Goal: Task Accomplishment & Management: Manage account settings

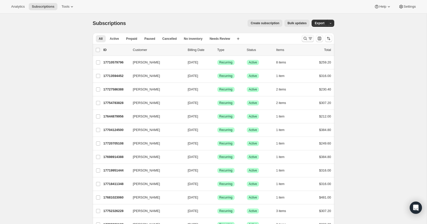
click at [306, 39] on icon "Search and filter results" at bounding box center [305, 38] width 5 height 5
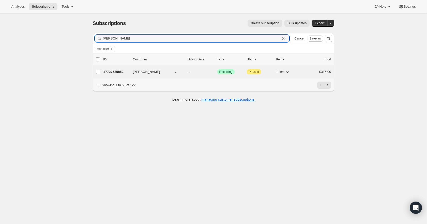
type input "john anning"
click at [117, 72] on p "17727520852" at bounding box center [115, 71] width 25 height 5
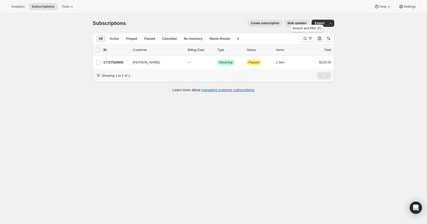
click at [310, 37] on icon "Search and filter results" at bounding box center [310, 38] width 5 height 5
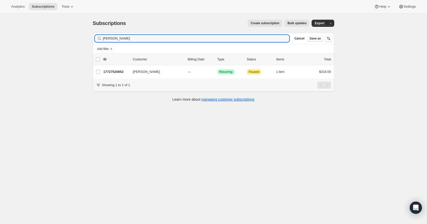
drag, startPoint x: 127, startPoint y: 38, endPoint x: 93, endPoint y: 34, distance: 34.1
click at [93, 34] on div "Filter subscribers john anning Clear Cancel Save as" at bounding box center [214, 38] width 242 height 11
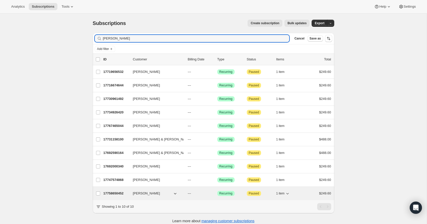
type input "debbie"
click at [121, 194] on p "17758650452" at bounding box center [115, 192] width 25 height 5
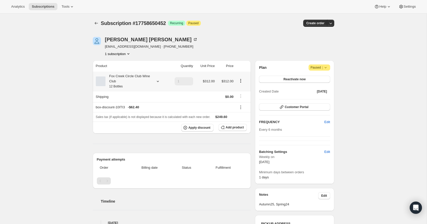
click at [158, 80] on icon at bounding box center [157, 81] width 5 height 5
click at [142, 114] on button "Edit box" at bounding box center [127, 114] width 50 height 7
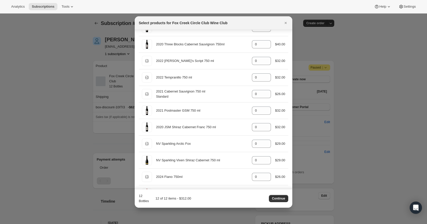
scroll to position [105, 0]
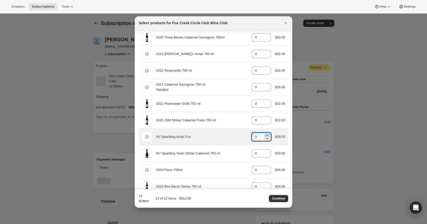
click at [267, 135] on icon ":ru4:" at bounding box center [267, 134] width 5 height 5
type input "3"
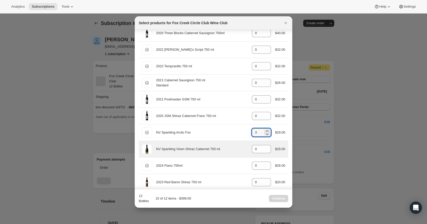
scroll to position [112, 0]
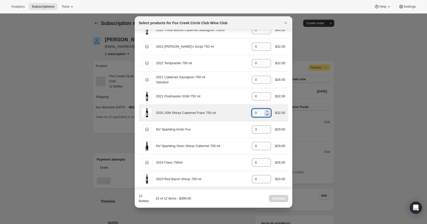
click at [268, 112] on icon ":ru4:" at bounding box center [267, 114] width 5 height 5
click at [267, 111] on icon ":ru4:" at bounding box center [267, 111] width 5 height 5
type input "1"
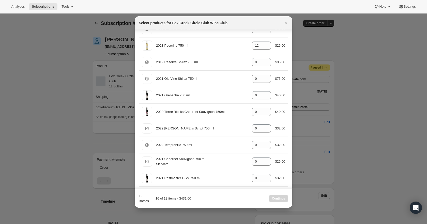
scroll to position [0, 0]
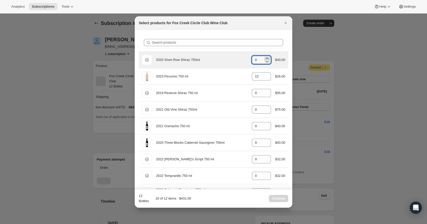
click at [266, 58] on icon ":ru4:" at bounding box center [267, 58] width 5 height 5
type input "2"
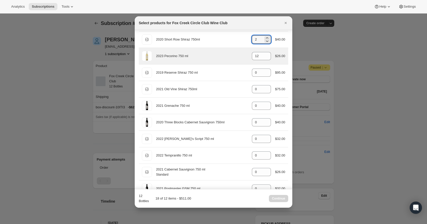
scroll to position [27, 0]
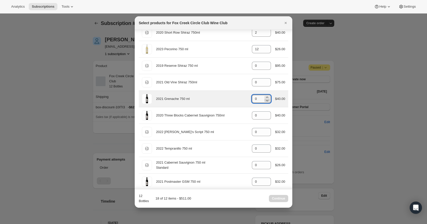
click at [268, 98] on icon ":ru4:" at bounding box center [267, 100] width 5 height 5
click at [266, 96] on icon ":ru4:" at bounding box center [267, 96] width 2 height 1
type input "1"
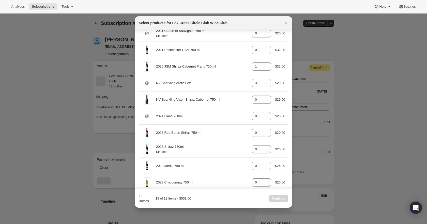
scroll to position [182, 0]
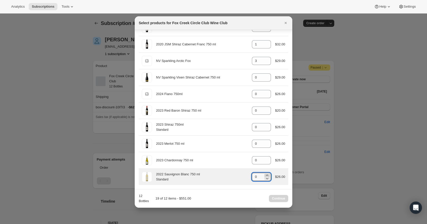
click at [266, 174] on icon ":ru4:" at bounding box center [267, 174] width 5 height 5
type input "2"
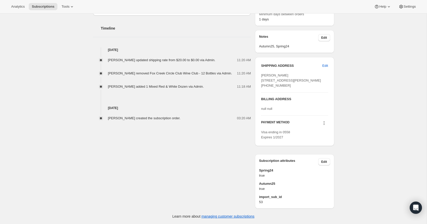
scroll to position [172, 0]
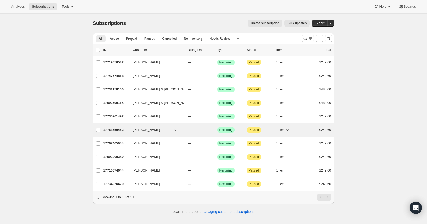
click at [110, 130] on p "17758650452" at bounding box center [115, 129] width 25 height 5
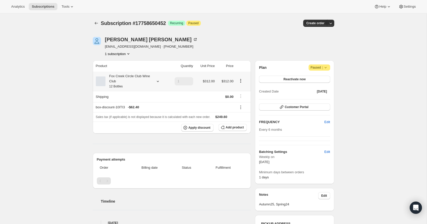
click at [157, 80] on icon at bounding box center [157, 81] width 5 height 5
click at [249, 147] on div "Product Quantity Unit Price Price Fox Creek Circle Club Wine Club 12 Bottles 1 …" at bounding box center [172, 147] width 158 height 175
click at [158, 81] on icon at bounding box center [157, 81] width 5 height 5
click at [140, 114] on button "Edit box" at bounding box center [127, 114] width 50 height 7
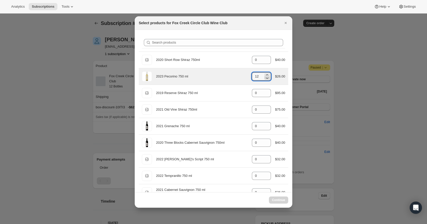
click at [266, 78] on icon ":r17m:" at bounding box center [267, 78] width 3 height 2
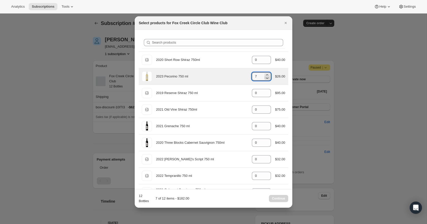
click at [266, 78] on icon ":r17m:" at bounding box center [267, 78] width 3 height 2
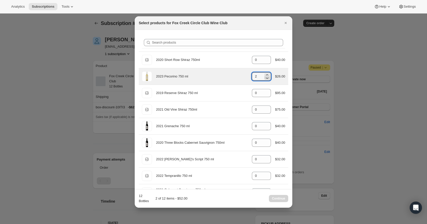
click at [266, 78] on icon ":r17m:" at bounding box center [267, 78] width 3 height 2
type input "0"
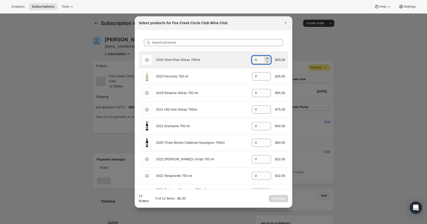
click at [266, 58] on icon ":r17m:" at bounding box center [267, 57] width 2 height 1
type input "2"
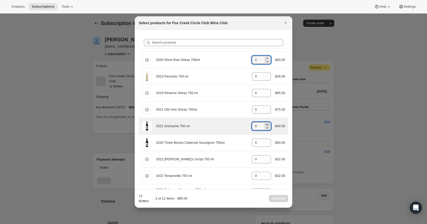
click at [268, 124] on icon ":r17m:" at bounding box center [267, 124] width 5 height 5
type input "1"
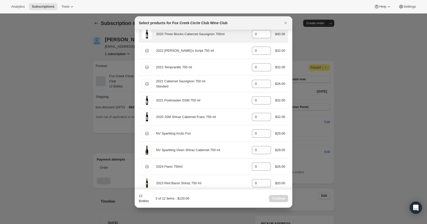
scroll to position [120, 0]
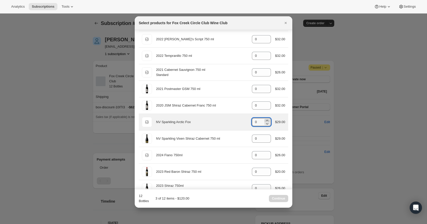
click at [266, 120] on icon ":r17m:" at bounding box center [267, 120] width 5 height 5
type input "3"
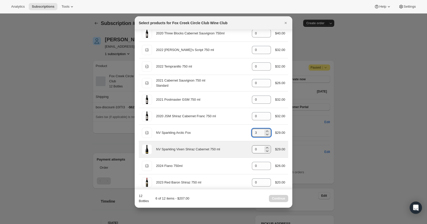
scroll to position [108, 0]
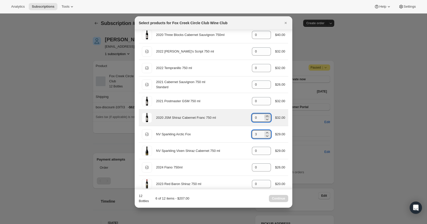
click at [266, 116] on icon ":r17m:" at bounding box center [267, 115] width 5 height 5
type input "1"
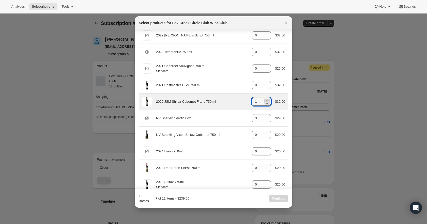
scroll to position [113, 0]
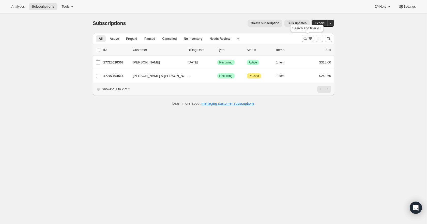
click at [306, 37] on icon "Search and filter results" at bounding box center [305, 38] width 5 height 5
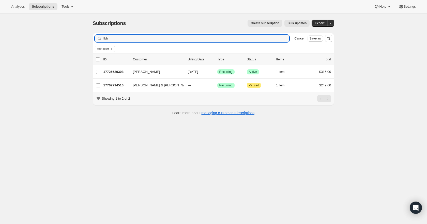
drag, startPoint x: 110, startPoint y: 38, endPoint x: 91, endPoint y: 37, distance: 19.3
click at [91, 37] on div "Filter subscribers libb Clear Cancel Save as Add filter 0 selected Update next …" at bounding box center [212, 75] width 246 height 92
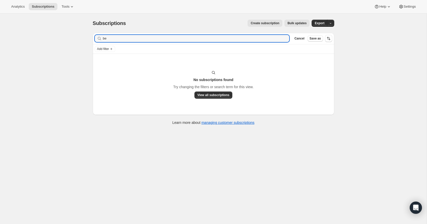
type input "b"
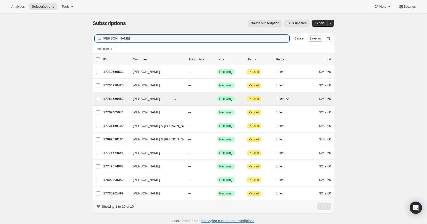
type input "debbie"
click at [113, 97] on p "17758650452" at bounding box center [115, 98] width 25 height 5
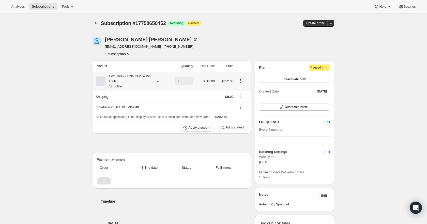
click at [158, 80] on icon at bounding box center [157, 81] width 5 height 5
click at [135, 117] on button "Edit box" at bounding box center [127, 114] width 50 height 7
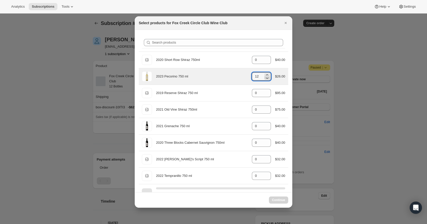
click at [266, 79] on icon ":rem:" at bounding box center [267, 78] width 3 height 2
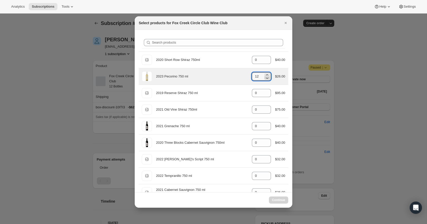
click at [266, 79] on icon ":rem:" at bounding box center [267, 78] width 3 height 2
click at [267, 79] on icon ":rem:" at bounding box center [267, 77] width 5 height 5
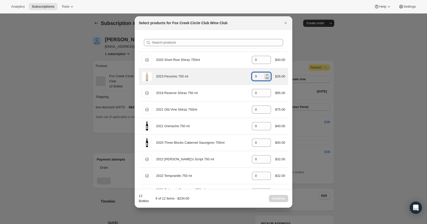
click at [267, 79] on icon ":rem:" at bounding box center [267, 77] width 5 height 5
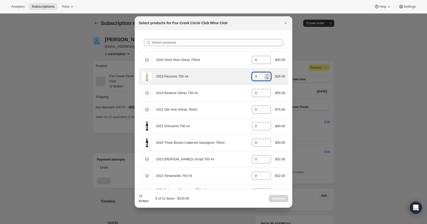
click at [267, 79] on icon ":rem:" at bounding box center [267, 77] width 5 height 5
type input "0"
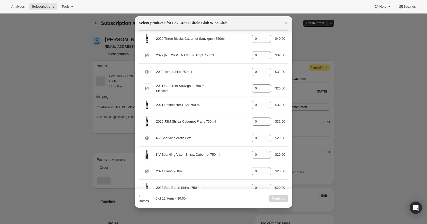
scroll to position [105, 0]
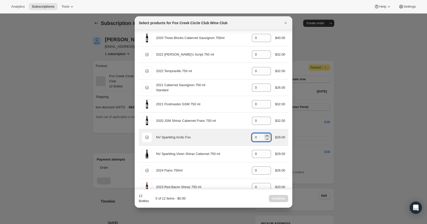
click at [268, 135] on icon ":rem:" at bounding box center [267, 135] width 5 height 5
type input "3"
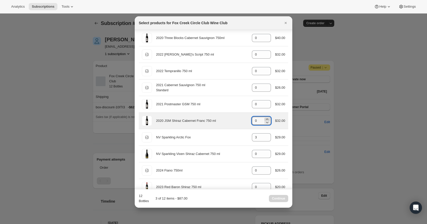
click at [266, 119] on icon ":rem:" at bounding box center [267, 118] width 2 height 1
type input "1"
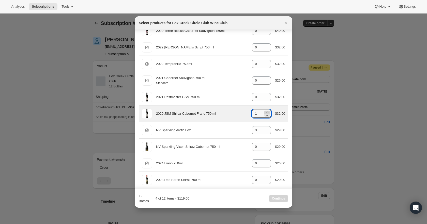
scroll to position [0, 0]
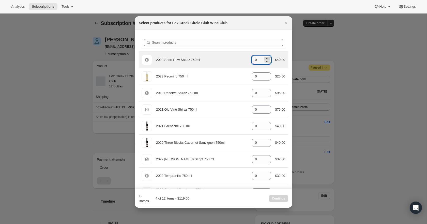
click at [267, 58] on icon ":rem:" at bounding box center [267, 58] width 5 height 5
type input "2"
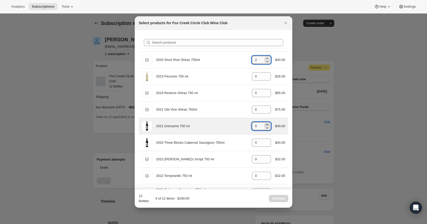
click at [268, 124] on icon ":rem:" at bounding box center [267, 124] width 5 height 5
type input "1"
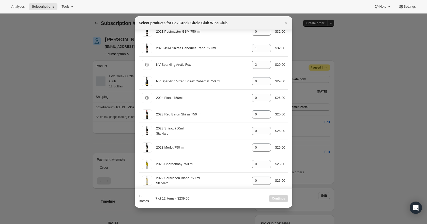
scroll to position [182, 0]
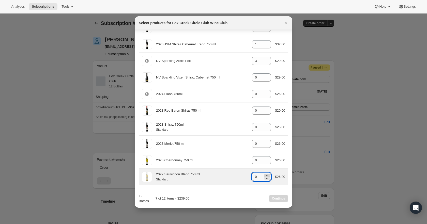
click at [268, 175] on icon ":rem:" at bounding box center [267, 174] width 5 height 5
type input "2"
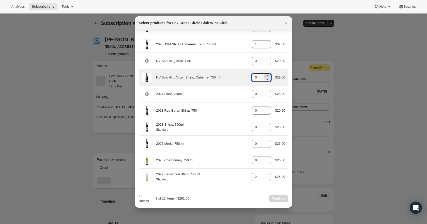
click at [266, 75] on icon ":rem:" at bounding box center [267, 75] width 5 height 5
type input "3"
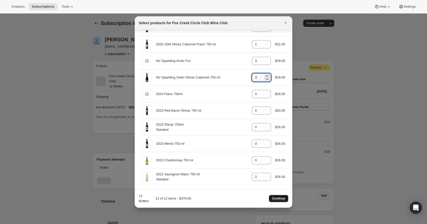
click at [284, 198] on span "Continue" at bounding box center [278, 198] width 13 height 4
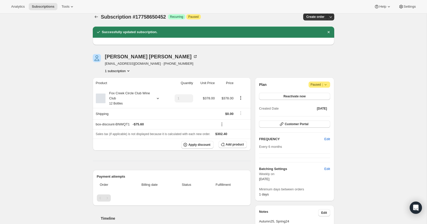
scroll to position [0, 0]
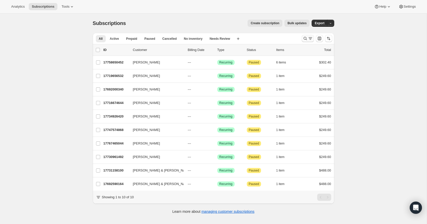
click at [305, 38] on icon "Search and filter results" at bounding box center [305, 38] width 5 height 5
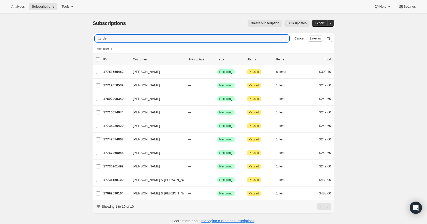
type input "d"
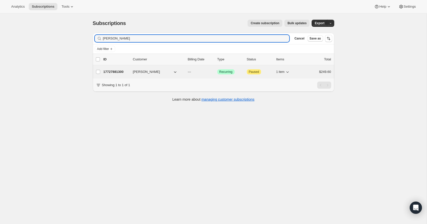
type input "[PERSON_NAME]"
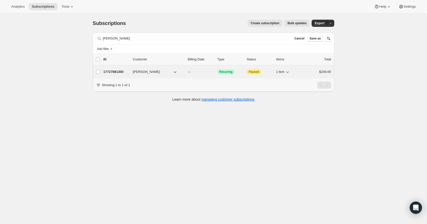
click at [115, 72] on p "17727881300" at bounding box center [115, 71] width 25 height 5
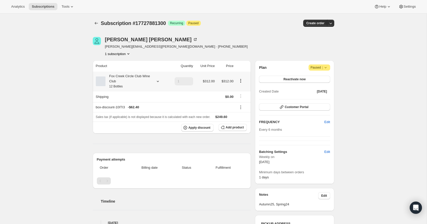
click at [155, 82] on icon at bounding box center [157, 81] width 5 height 5
click at [141, 112] on button "Edit box" at bounding box center [127, 114] width 50 height 7
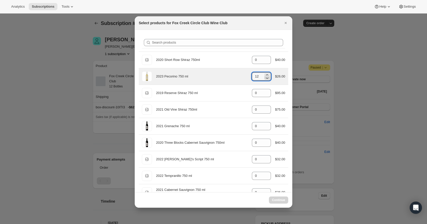
click at [267, 80] on icon ":r11o:" at bounding box center [267, 77] width 5 height 5
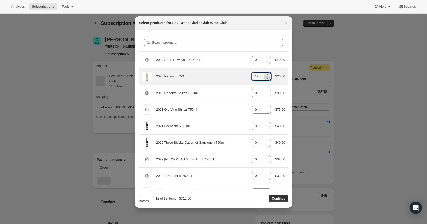
click at [267, 80] on icon ":r11o:" at bounding box center [267, 77] width 5 height 5
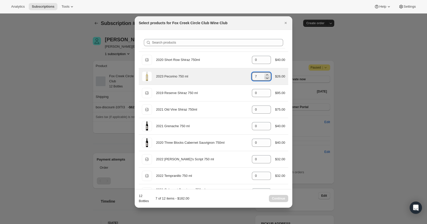
click at [267, 80] on icon ":r11o:" at bounding box center [267, 77] width 5 height 5
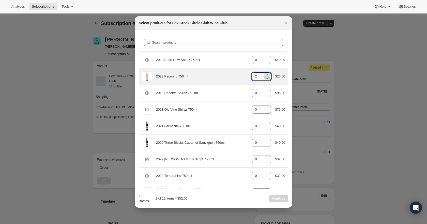
click at [267, 80] on icon ":r11o:" at bounding box center [267, 77] width 5 height 5
type input "0"
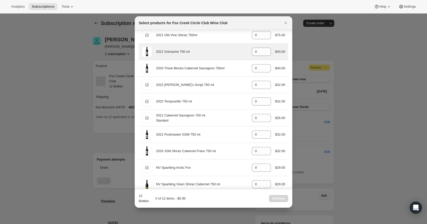
scroll to position [82, 0]
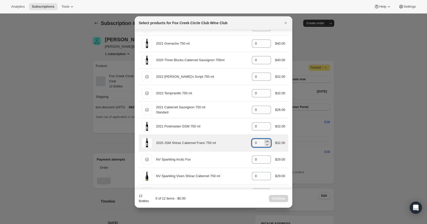
click at [268, 141] on icon ":r11o:" at bounding box center [267, 141] width 5 height 5
type input "3"
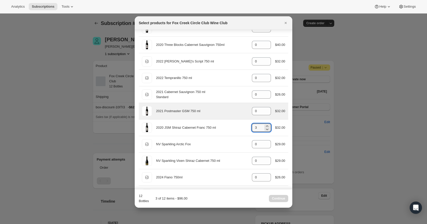
scroll to position [0, 0]
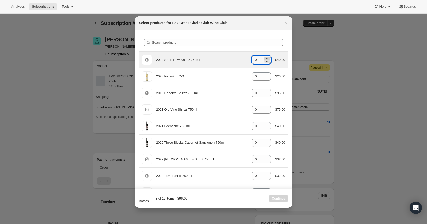
click at [266, 57] on icon ":r11o:" at bounding box center [267, 58] width 5 height 5
type input "3"
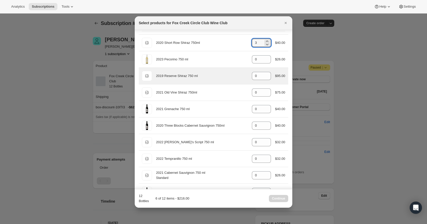
scroll to position [19, 0]
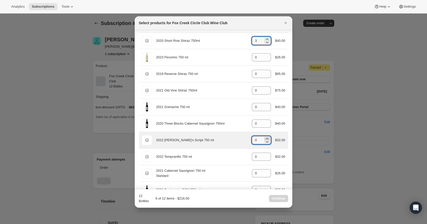
click at [267, 138] on icon ":r11o:" at bounding box center [267, 138] width 2 height 1
type input "3"
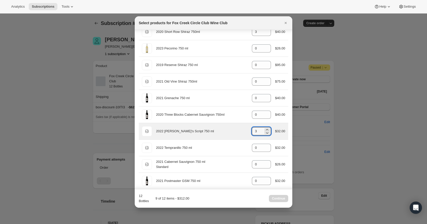
scroll to position [29, 0]
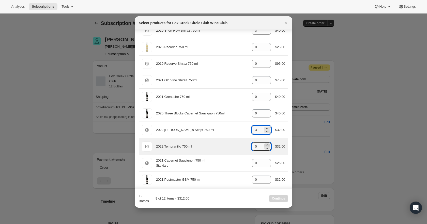
click at [268, 144] on icon ":r11o:" at bounding box center [267, 144] width 5 height 5
type input "3"
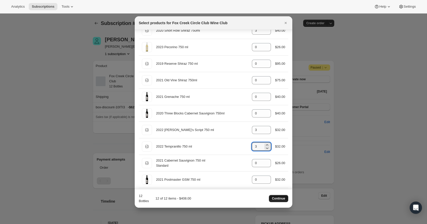
click at [280, 199] on span "Continue" at bounding box center [278, 198] width 13 height 4
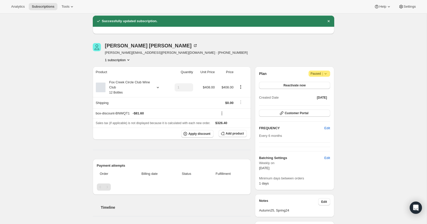
scroll to position [17, 0]
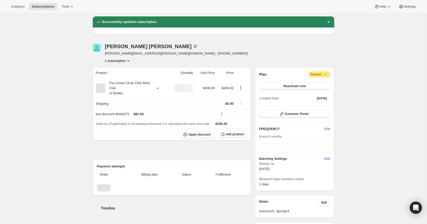
click at [327, 76] on icon at bounding box center [325, 74] width 5 height 5
click at [327, 75] on icon at bounding box center [325, 74] width 5 height 5
click at [195, 45] on icon at bounding box center [196, 46] width 2 height 2
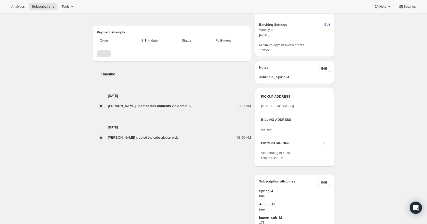
scroll to position [150, 0]
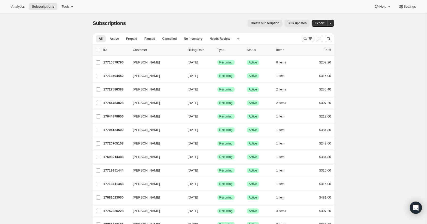
click at [308, 36] on icon "Search and filter results" at bounding box center [310, 38] width 5 height 5
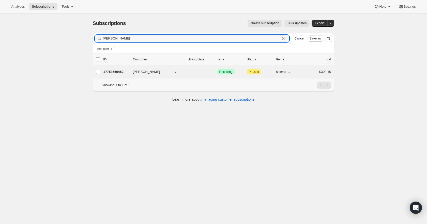
type input "debbie taylor"
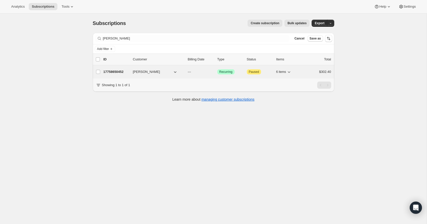
click at [114, 71] on p "17758650452" at bounding box center [115, 71] width 25 height 5
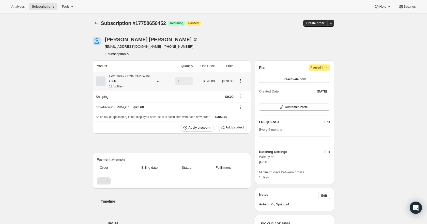
click at [159, 82] on icon at bounding box center [157, 81] width 5 height 5
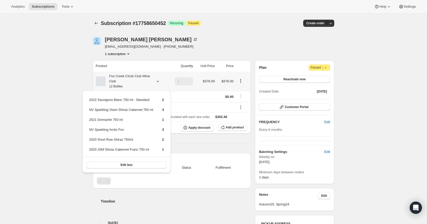
click at [159, 82] on icon at bounding box center [157, 81] width 5 height 5
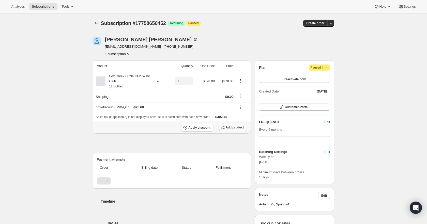
click at [233, 127] on span "Add product" at bounding box center [235, 127] width 18 height 4
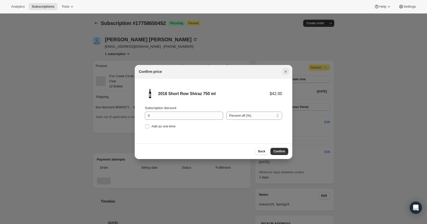
click at [286, 72] on icon "Close" at bounding box center [285, 71] width 5 height 5
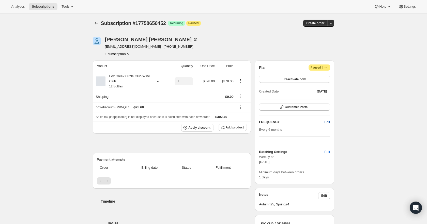
click at [326, 120] on span "Edit" at bounding box center [327, 121] width 6 height 5
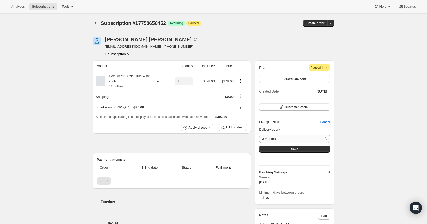
click at [328, 137] on select "3 months 4 months 6 months Custom..." at bounding box center [294, 139] width 71 height 8
click at [235, 125] on button "Add product" at bounding box center [233, 127] width 28 height 7
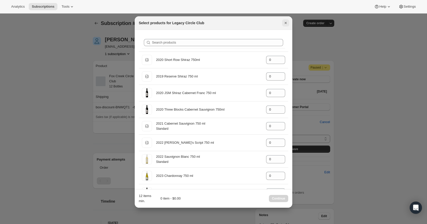
click at [286, 23] on icon "Close" at bounding box center [286, 23] width 2 height 2
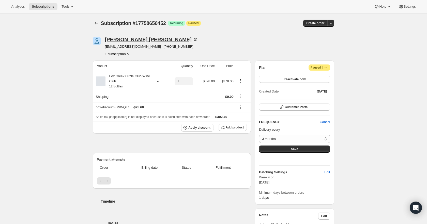
click at [193, 39] on icon at bounding box center [195, 39] width 5 height 5
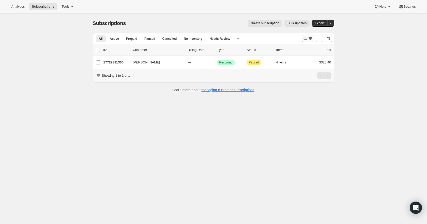
click at [308, 37] on icon "Search and filter results" at bounding box center [310, 38] width 5 height 5
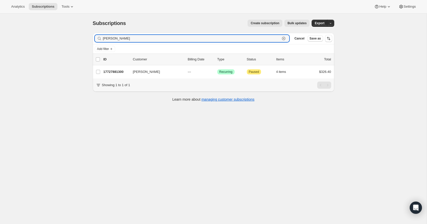
drag, startPoint x: 130, startPoint y: 38, endPoint x: 89, endPoint y: 43, distance: 41.4
click at [89, 43] on div "Filter subscribers [PERSON_NAME] Clear Cancel Save as Add filter 0 selected Upd…" at bounding box center [212, 68] width 246 height 78
drag, startPoint x: 129, startPoint y: 37, endPoint x: 99, endPoint y: 38, distance: 30.0
click at [99, 38] on div "[PERSON_NAME] Clear" at bounding box center [192, 38] width 195 height 7
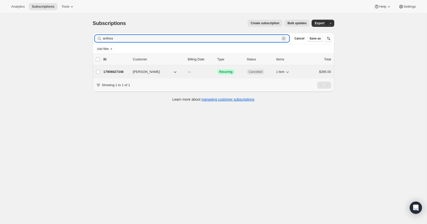
type input "anthea"
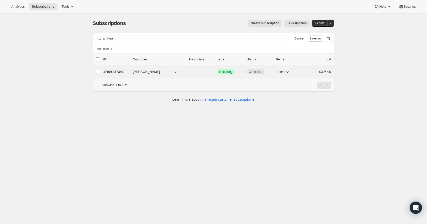
click at [113, 70] on p "17906827348" at bounding box center [115, 71] width 25 height 5
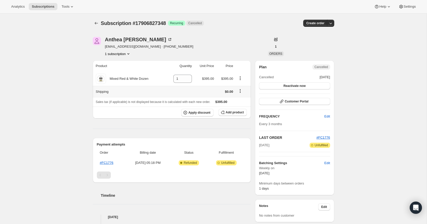
scroll to position [11, 0]
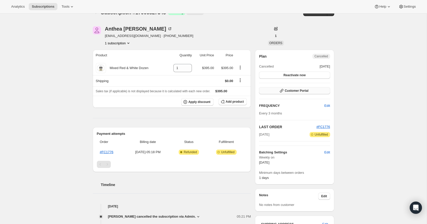
click at [299, 91] on span "Customer Portal" at bounding box center [297, 90] width 24 height 4
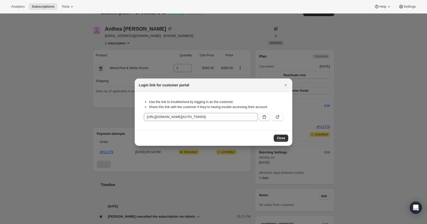
click at [264, 115] on icon ":r2u:" at bounding box center [264, 116] width 5 height 5
click at [287, 85] on icon "Close" at bounding box center [285, 84] width 5 height 5
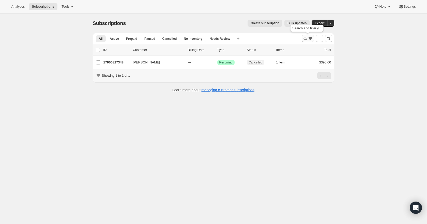
click at [306, 37] on icon "Search and filter results" at bounding box center [305, 38] width 5 height 5
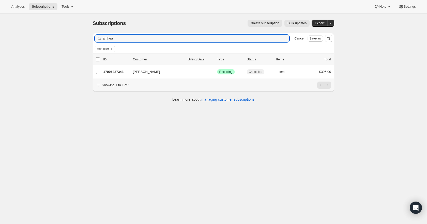
drag, startPoint x: 115, startPoint y: 38, endPoint x: 86, endPoint y: 39, distance: 28.8
click at [87, 39] on div "Subscriptions. This page is ready Subscriptions Create subscription Bulk update…" at bounding box center [214, 59] width 254 height 93
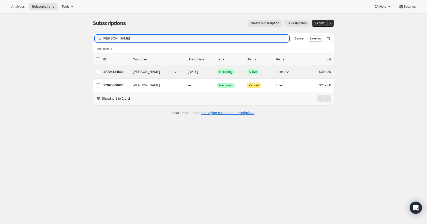
type input "winton"
click at [110, 72] on p "17704124500" at bounding box center [115, 71] width 25 height 5
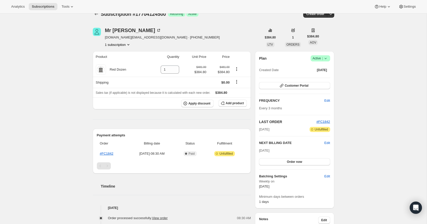
scroll to position [9, 0]
click at [329, 143] on span "Edit" at bounding box center [327, 143] width 6 height 5
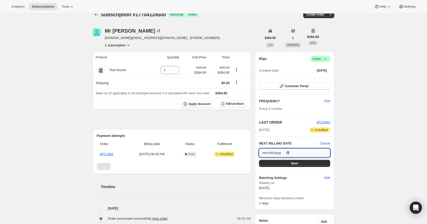
click at [292, 153] on input "2025-12-30" at bounding box center [294, 152] width 71 height 9
type input "2025-12-02"
click at [309, 163] on button "Save" at bounding box center [294, 162] width 71 height 7
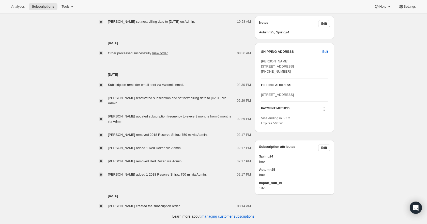
scroll to position [0, 0]
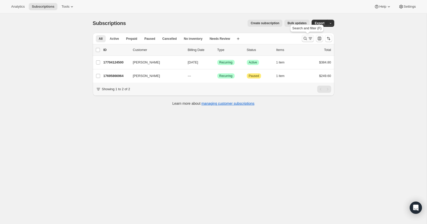
click at [306, 40] on icon "Search and filter results" at bounding box center [305, 38] width 3 height 3
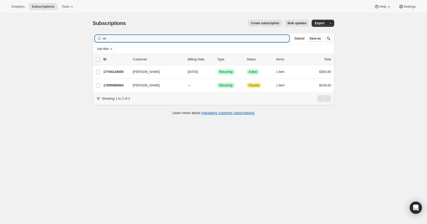
type input "w"
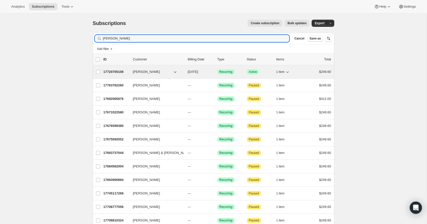
type input "geoff"
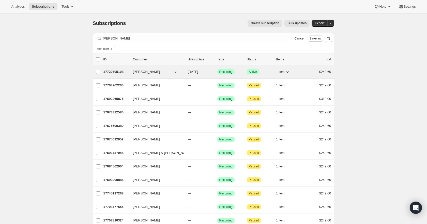
click at [121, 71] on p "17720705108" at bounding box center [115, 71] width 25 height 5
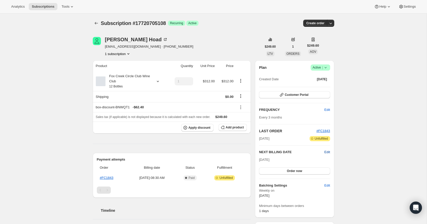
click at [327, 152] on span "Edit" at bounding box center [327, 151] width 6 height 5
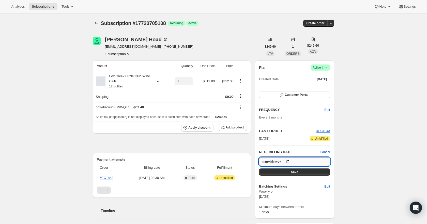
click at [291, 160] on input "2025-12-30" at bounding box center [294, 161] width 71 height 9
type input "2025-12-02"
click at [301, 172] on button "Save" at bounding box center [294, 171] width 71 height 7
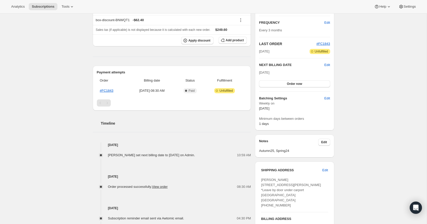
scroll to position [102, 0]
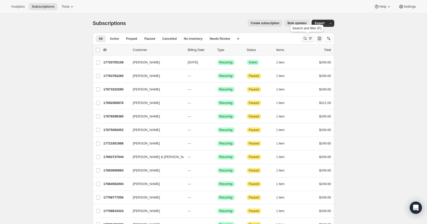
click at [307, 38] on icon "Search and filter results" at bounding box center [305, 38] width 5 height 5
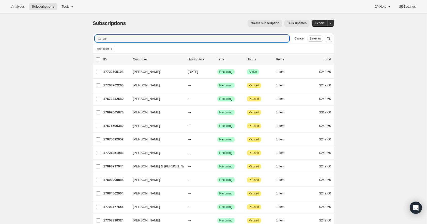
type input "g"
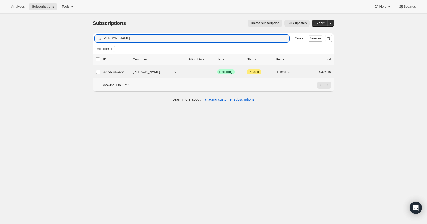
type input "[PERSON_NAME]"
click at [117, 70] on p "17727881300" at bounding box center [115, 71] width 25 height 5
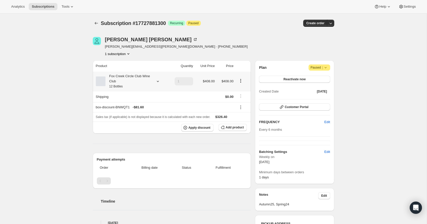
click at [156, 82] on icon at bounding box center [157, 81] width 5 height 5
click at [152, 81] on div "Fox Creek Circle Club Wine Club 12 Bottles" at bounding box center [131, 80] width 70 height 15
click at [158, 81] on icon at bounding box center [157, 81] width 5 height 5
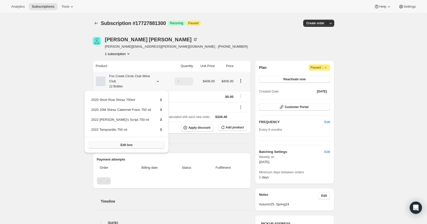
click at [126, 145] on span "Edit box" at bounding box center [127, 145] width 12 height 4
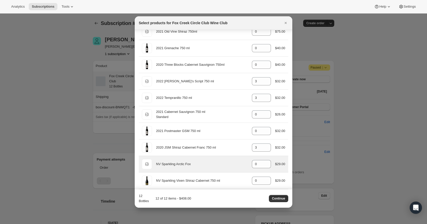
scroll to position [78, 0]
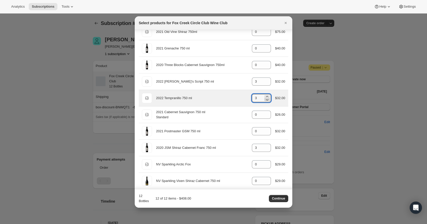
click at [266, 99] on icon ":rfs:" at bounding box center [267, 100] width 3 height 2
type input "0"
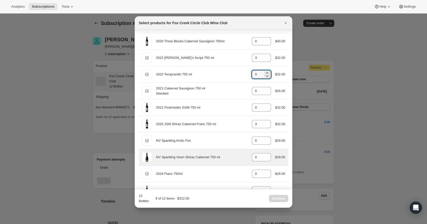
scroll to position [101, 0]
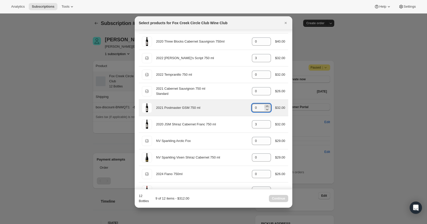
click at [266, 106] on icon ":rfs:" at bounding box center [267, 105] width 5 height 5
type input "3"
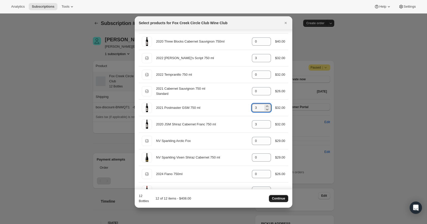
click at [281, 196] on button "Continue" at bounding box center [278, 198] width 19 height 7
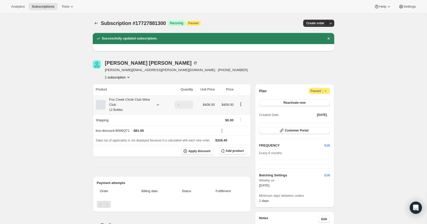
click at [157, 105] on icon at bounding box center [157, 104] width 5 height 5
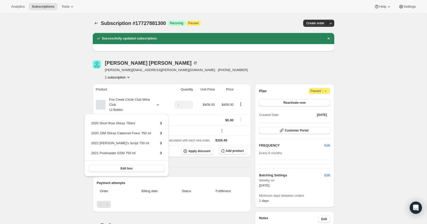
click at [352, 123] on div "Subscription #17727881300. This page is ready Subscription #17727881300 Success…" at bounding box center [213, 203] width 427 height 381
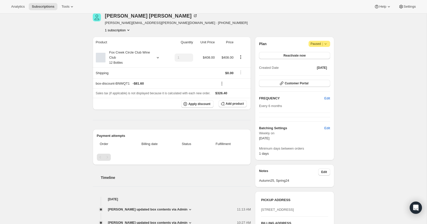
scroll to position [0, 0]
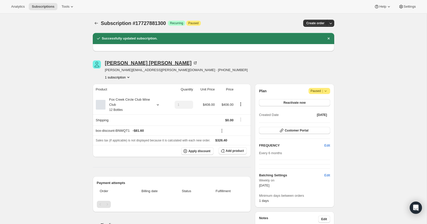
click at [195, 62] on icon at bounding box center [196, 63] width 2 height 2
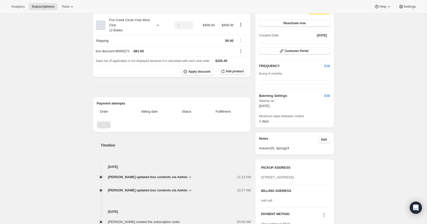
scroll to position [56, 0]
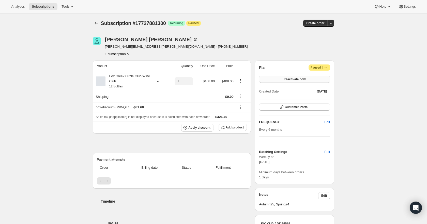
click at [297, 79] on span "Reactivate now" at bounding box center [295, 79] width 22 height 4
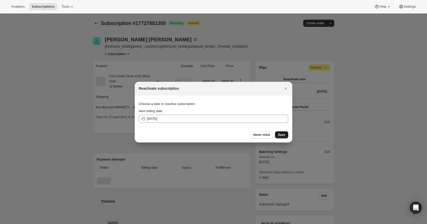
click at [287, 137] on button "Save" at bounding box center [281, 134] width 13 height 7
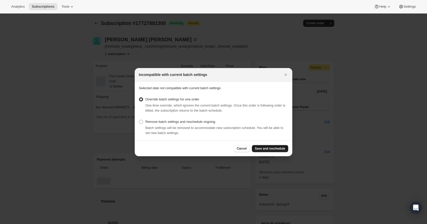
click at [278, 149] on span "Save and reschedule" at bounding box center [270, 148] width 30 height 4
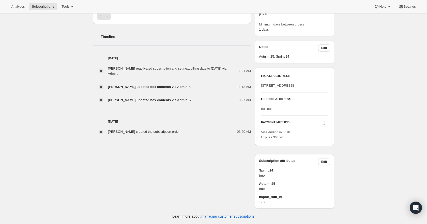
scroll to position [142, 0]
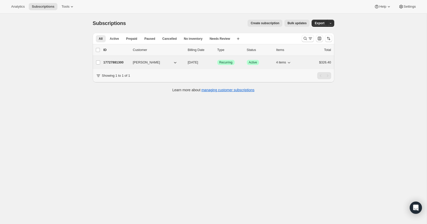
click at [112, 62] on p "17727881300" at bounding box center [115, 62] width 25 height 5
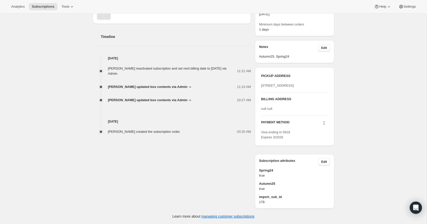
scroll to position [184, 0]
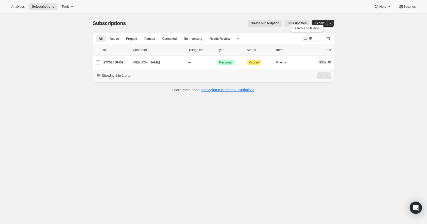
click at [310, 38] on icon "Search and filter results" at bounding box center [310, 38] width 5 height 5
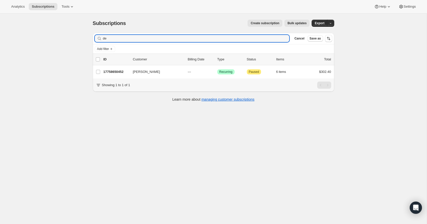
type input "d"
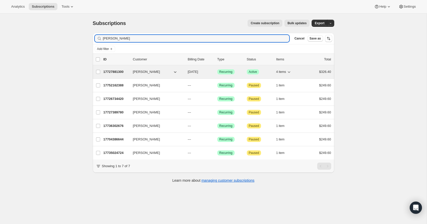
type input "[PERSON_NAME]"
click at [117, 70] on p "17727881300" at bounding box center [115, 71] width 25 height 5
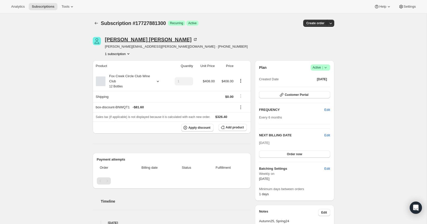
click at [195, 39] on icon at bounding box center [196, 39] width 2 height 2
click at [298, 95] on span "Customer Portal" at bounding box center [297, 95] width 24 height 4
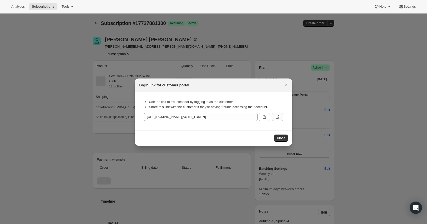
click at [279, 116] on icon ":rjd:" at bounding box center [277, 116] width 5 height 5
click at [284, 85] on icon "Close" at bounding box center [285, 84] width 5 height 5
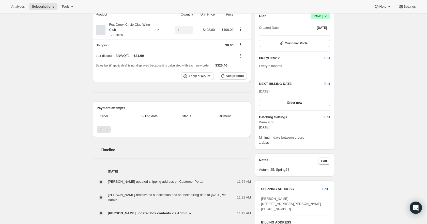
scroll to position [51, 0]
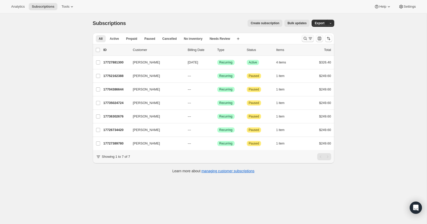
click at [306, 38] on icon "Search and filter results" at bounding box center [305, 38] width 3 height 3
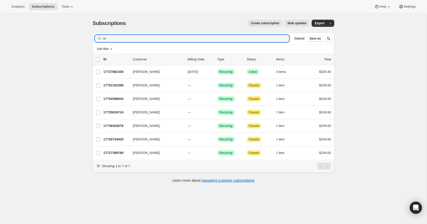
type input "r"
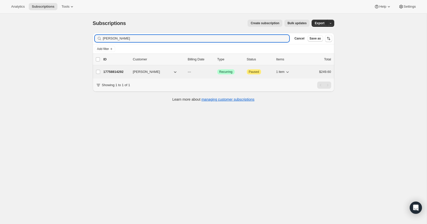
type input "[PERSON_NAME]"
click at [110, 69] on p "17758814292" at bounding box center [115, 71] width 25 height 5
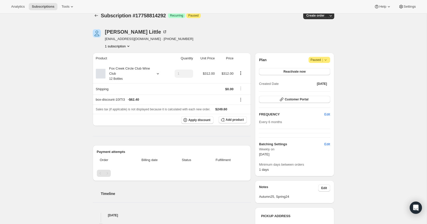
scroll to position [4, 0]
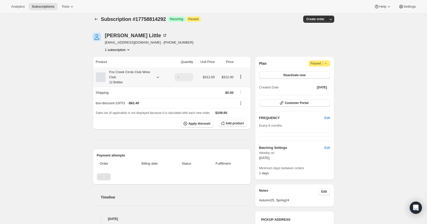
click at [157, 76] on icon at bounding box center [157, 77] width 5 height 5
click at [141, 114] on div "Edit box" at bounding box center [127, 111] width 58 height 16
click at [143, 111] on button "Edit box" at bounding box center [127, 110] width 50 height 7
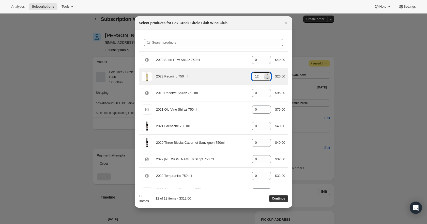
click at [268, 79] on icon ":rhb:" at bounding box center [267, 77] width 5 height 5
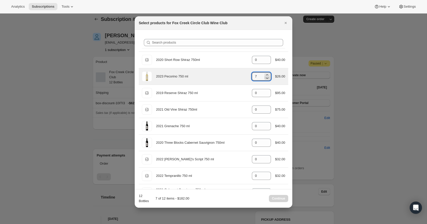
click at [268, 79] on icon ":rhb:" at bounding box center [267, 77] width 5 height 5
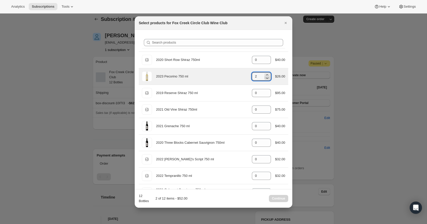
click at [268, 79] on icon ":rhb:" at bounding box center [267, 77] width 5 height 5
type input "0"
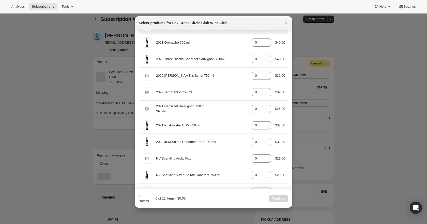
scroll to position [85, 0]
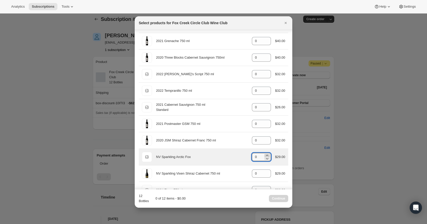
click at [267, 155] on icon ":rhb:" at bounding box center [267, 155] width 5 height 5
type input "2"
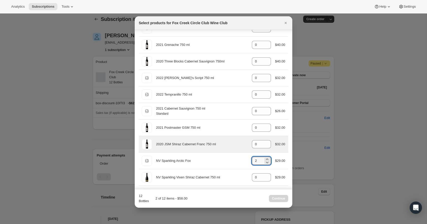
scroll to position [0, 0]
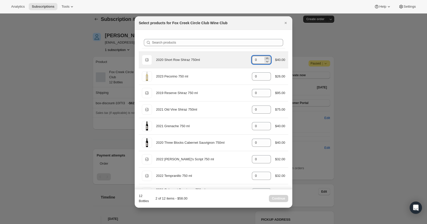
click at [266, 58] on icon ":rhb:" at bounding box center [267, 58] width 5 height 5
type input "2"
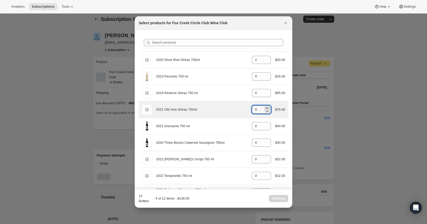
click at [266, 106] on icon ":rhb:" at bounding box center [267, 107] width 5 height 5
type input "2"
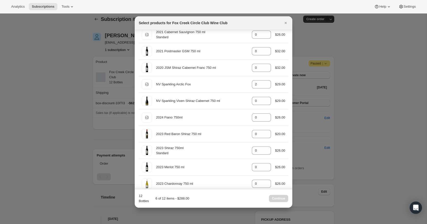
scroll to position [182, 0]
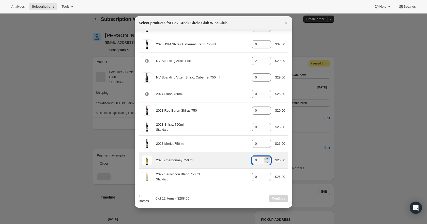
click at [266, 157] on icon ":rhb:" at bounding box center [267, 158] width 5 height 5
type input "2"
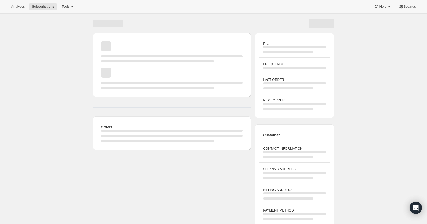
scroll to position [4, 0]
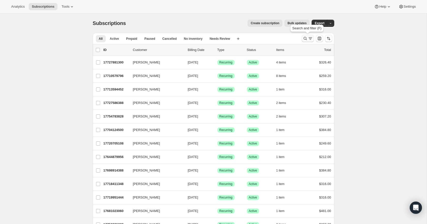
click at [308, 37] on icon "Search and filter results" at bounding box center [310, 38] width 5 height 5
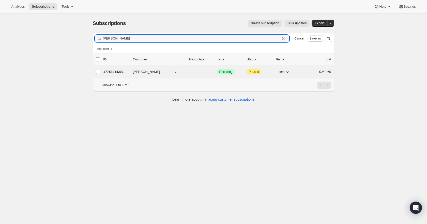
type input "dan litt"
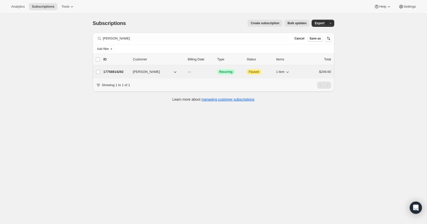
click at [118, 72] on p "17758814292" at bounding box center [115, 71] width 25 height 5
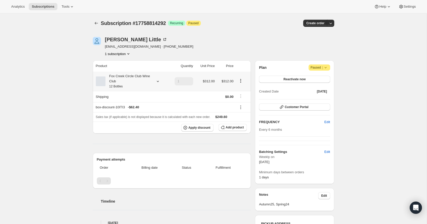
click at [156, 81] on icon at bounding box center [157, 81] width 5 height 5
click at [139, 115] on button "Edit box" at bounding box center [127, 114] width 50 height 7
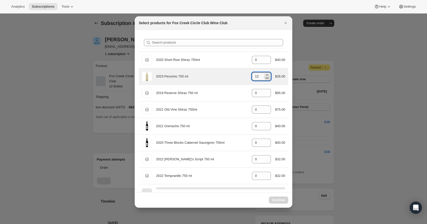
click at [268, 78] on icon ":re8:" at bounding box center [267, 77] width 5 height 5
click at [267, 79] on icon ":re8:" at bounding box center [267, 77] width 5 height 5
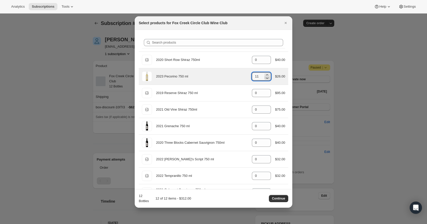
click at [267, 79] on icon ":re8:" at bounding box center [267, 77] width 5 height 5
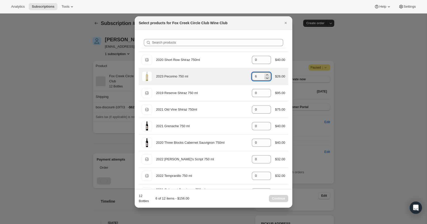
click at [267, 79] on icon ":re8:" at bounding box center [267, 77] width 5 height 5
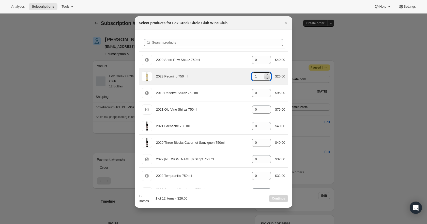
click at [267, 79] on icon ":re8:" at bounding box center [267, 77] width 5 height 5
type input "0"
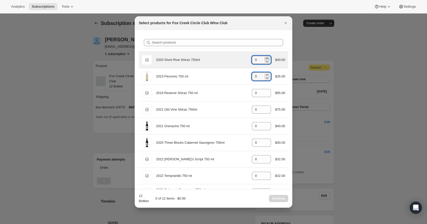
click at [266, 57] on icon ":re8:" at bounding box center [267, 58] width 5 height 5
type input "2"
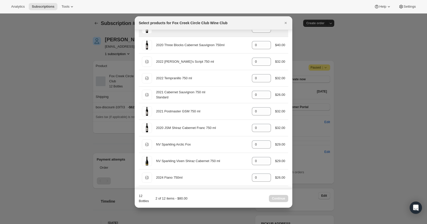
scroll to position [99, 0]
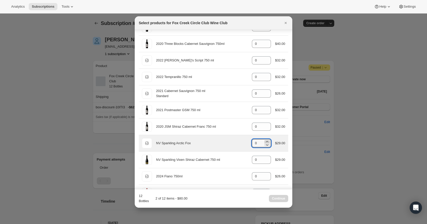
click at [266, 142] on icon ":re8:" at bounding box center [267, 141] width 5 height 5
type input "2"
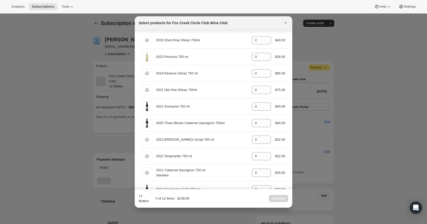
scroll to position [0, 0]
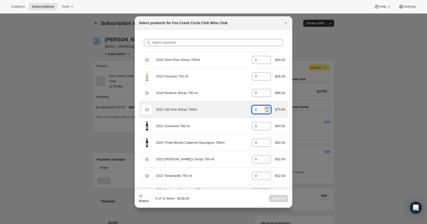
click at [266, 107] on icon ":re8:" at bounding box center [267, 107] width 5 height 5
type input "2"
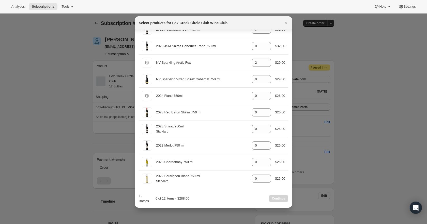
scroll to position [182, 0]
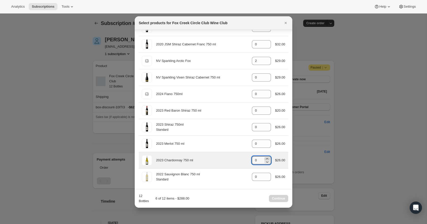
click at [268, 157] on icon ":re8:" at bounding box center [267, 158] width 5 height 5
type input "2"
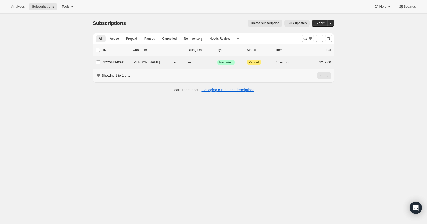
click at [115, 63] on p "17758814292" at bounding box center [115, 62] width 25 height 5
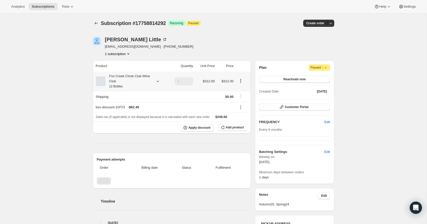
click at [157, 82] on icon at bounding box center [157, 81] width 5 height 5
click at [140, 114] on button "Edit box" at bounding box center [127, 114] width 50 height 7
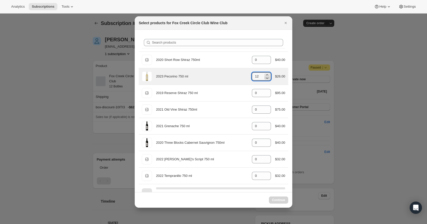
click at [267, 78] on icon ":r4m:" at bounding box center [267, 77] width 5 height 5
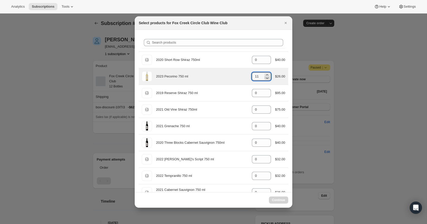
click at [267, 78] on icon ":r4m:" at bounding box center [267, 77] width 5 height 5
click at [267, 79] on icon ":r4m:" at bounding box center [267, 77] width 5 height 5
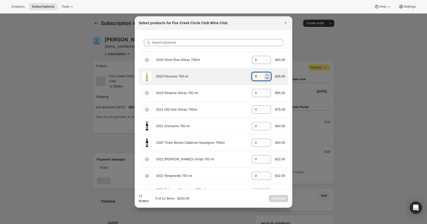
click at [267, 79] on icon ":r4m:" at bounding box center [267, 77] width 5 height 5
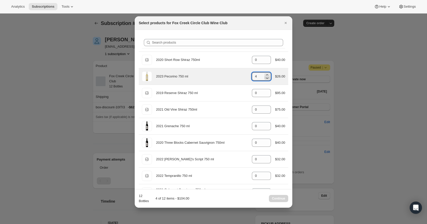
click at [267, 79] on icon ":r4m:" at bounding box center [267, 77] width 5 height 5
type input "0"
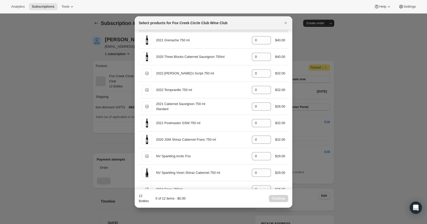
scroll to position [96, 0]
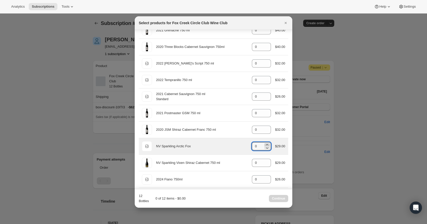
click at [266, 145] on icon ":r4m:" at bounding box center [267, 144] width 5 height 5
type input "2"
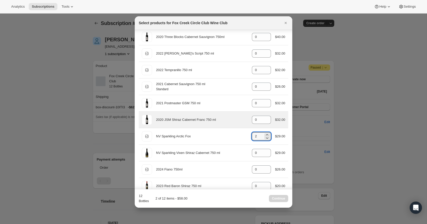
scroll to position [99, 0]
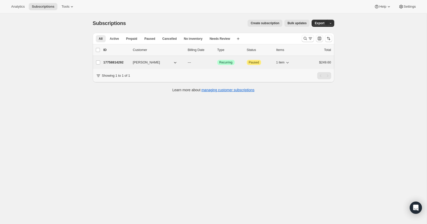
click at [117, 63] on p "17758814292" at bounding box center [115, 62] width 25 height 5
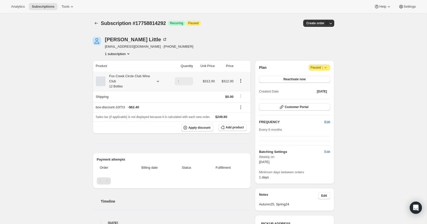
click at [156, 80] on icon at bounding box center [157, 81] width 5 height 5
click at [132, 116] on span "Edit box" at bounding box center [127, 115] width 12 height 4
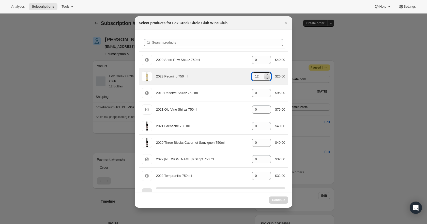
click at [266, 77] on icon ":r4m:" at bounding box center [267, 77] width 5 height 5
click at [267, 79] on icon ":r4m:" at bounding box center [267, 77] width 5 height 5
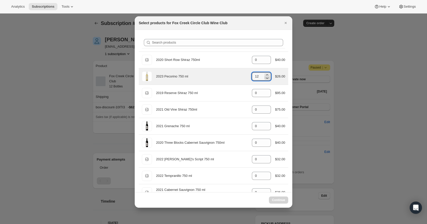
click at [267, 79] on icon ":r4m:" at bounding box center [267, 77] width 5 height 5
click at [267, 80] on icon ":r4m:" at bounding box center [267, 77] width 5 height 5
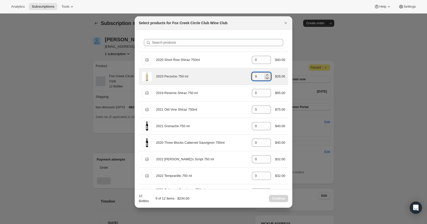
click at [267, 80] on icon ":r4m:" at bounding box center [267, 77] width 5 height 5
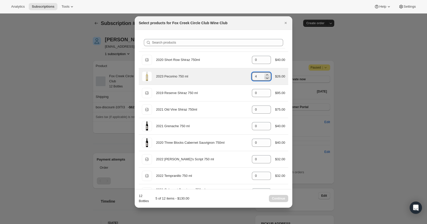
click at [267, 80] on icon ":r4m:" at bounding box center [267, 77] width 5 height 5
type input "0"
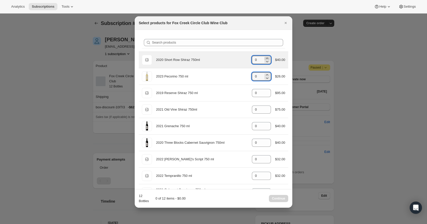
click at [266, 58] on icon ":r4m:" at bounding box center [267, 57] width 2 height 1
type input "2"
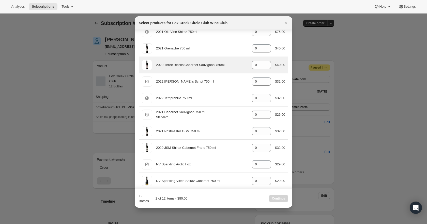
scroll to position [92, 0]
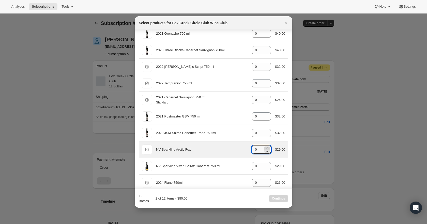
click at [266, 147] on icon ":r4m:" at bounding box center [267, 147] width 5 height 5
type input "2"
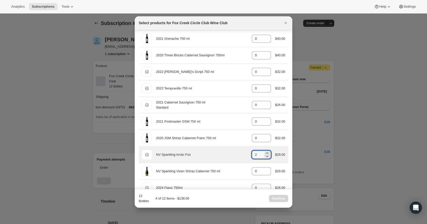
scroll to position [0, 0]
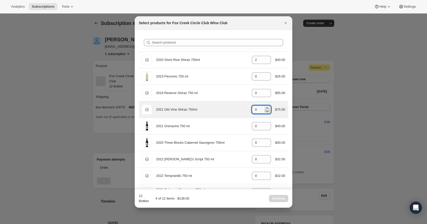
click at [266, 108] on icon ":r4m:" at bounding box center [267, 110] width 5 height 5
click at [266, 107] on icon ":r4m:" at bounding box center [267, 107] width 5 height 5
type input "2"
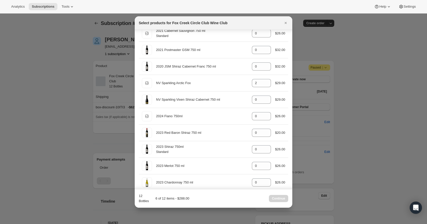
scroll to position [182, 0]
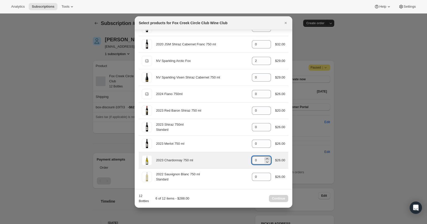
click at [266, 158] on icon ":r4m:" at bounding box center [267, 158] width 2 height 1
type input "2"
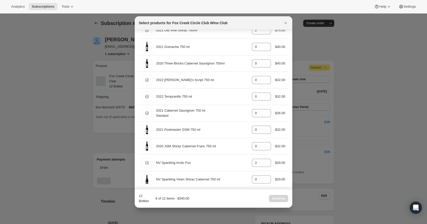
scroll to position [78, 0]
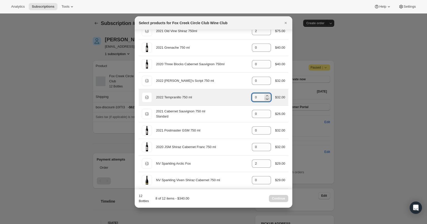
click at [268, 96] on icon ":r4m:" at bounding box center [267, 98] width 5 height 5
click at [267, 95] on icon ":r4m:" at bounding box center [267, 95] width 5 height 5
type input "2"
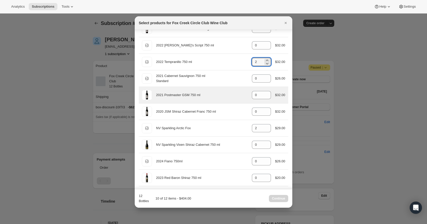
scroll to position [114, 0]
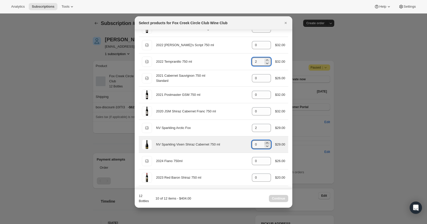
click at [267, 143] on icon ":r4m:" at bounding box center [267, 142] width 5 height 5
type input "2"
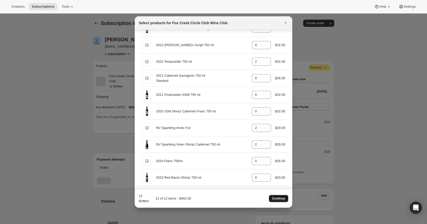
click at [280, 199] on span "Continue" at bounding box center [278, 198] width 13 height 4
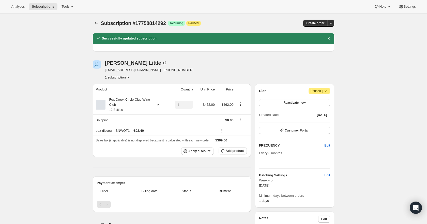
click at [387, 151] on div "Subscription #17758814292. This page is ready Subscription #17758814292 Success…" at bounding box center [213, 203] width 427 height 381
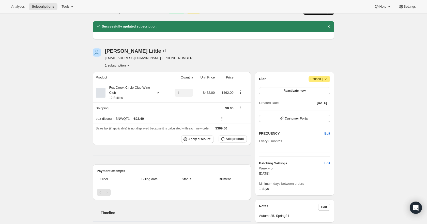
scroll to position [11, 0]
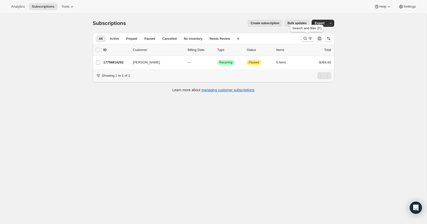
click at [308, 39] on icon "Search and filter results" at bounding box center [310, 38] width 5 height 5
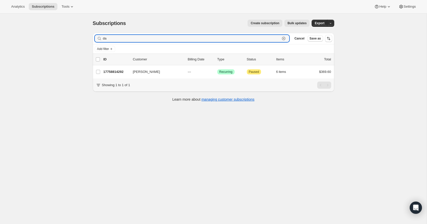
type input "d"
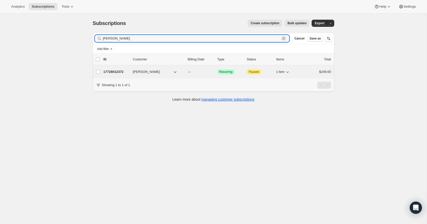
type input "lison perrott"
click at [111, 70] on p "17728012372" at bounding box center [115, 71] width 25 height 5
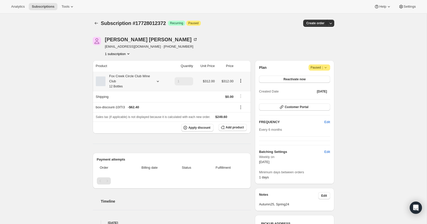
click at [156, 81] on icon at bounding box center [157, 81] width 5 height 5
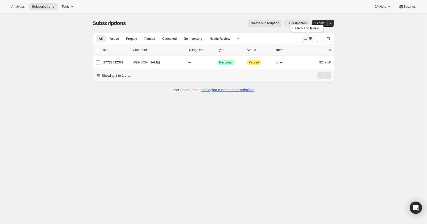
click at [307, 37] on icon "Search and filter results" at bounding box center [305, 38] width 5 height 5
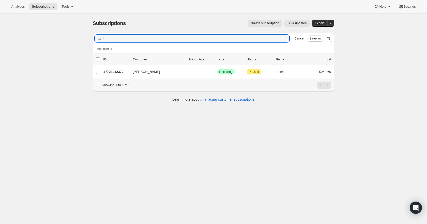
type input "l"
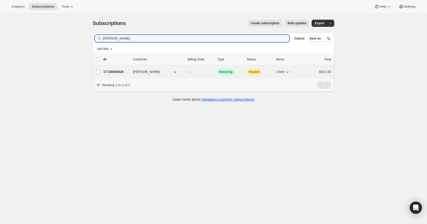
type input "stephen cos"
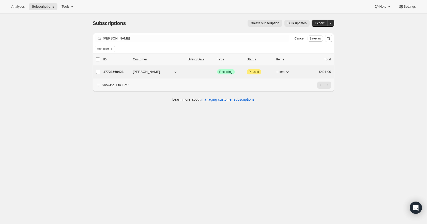
click at [112, 70] on p "17728569428" at bounding box center [115, 71] width 25 height 5
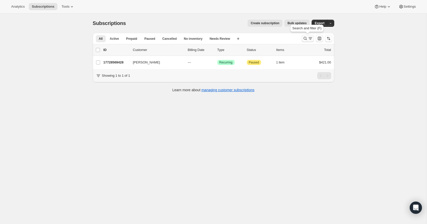
click at [309, 38] on icon "Search and filter results" at bounding box center [310, 38] width 5 height 5
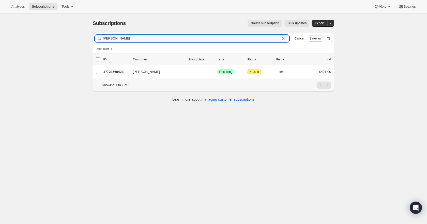
drag, startPoint x: 124, startPoint y: 39, endPoint x: 90, endPoint y: 37, distance: 33.9
click at [90, 37] on div "Filter subscribers stephen cos Clear Cancel Save as Add filter 0 selected Updat…" at bounding box center [212, 68] width 246 height 78
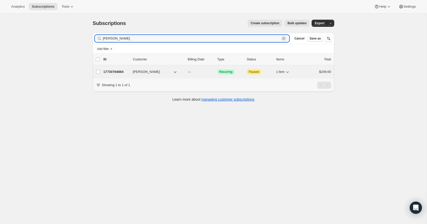
type input "alan scott"
click at [114, 73] on p "17730764884" at bounding box center [115, 71] width 25 height 5
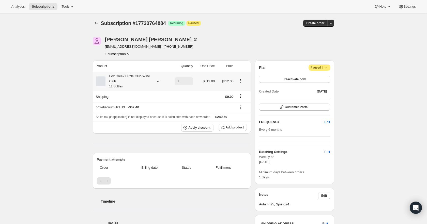
click at [157, 81] on icon at bounding box center [158, 81] width 2 height 1
click at [141, 115] on button "Edit box" at bounding box center [127, 114] width 50 height 7
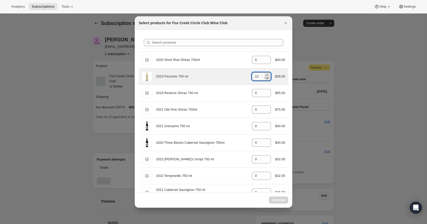
click at [268, 79] on icon ":r1jn:" at bounding box center [267, 77] width 5 height 5
click at [267, 80] on icon ":r1jn:" at bounding box center [267, 77] width 5 height 5
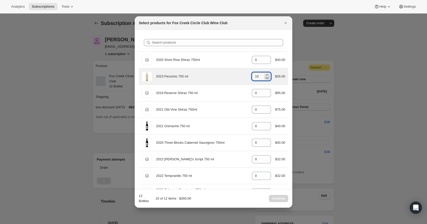
click at [267, 80] on icon ":r1jn:" at bounding box center [267, 77] width 5 height 5
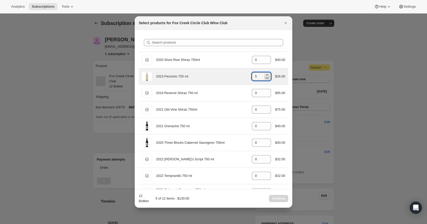
click at [267, 80] on icon ":r1jn:" at bounding box center [267, 77] width 5 height 5
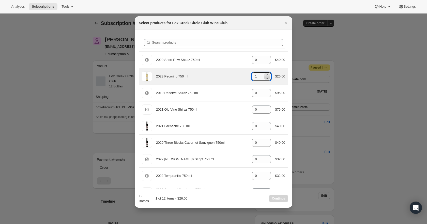
type input "0"
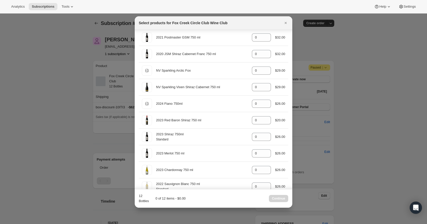
scroll to position [182, 0]
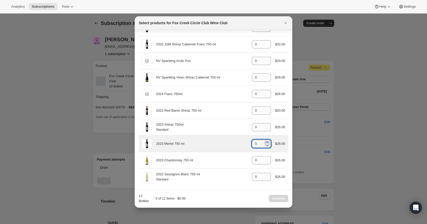
click at [266, 142] on icon ":r1jn:" at bounding box center [267, 141] width 5 height 5
type input "2"
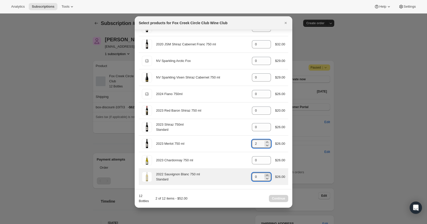
click at [266, 174] on icon ":r1jn:" at bounding box center [267, 174] width 5 height 5
type input "2"
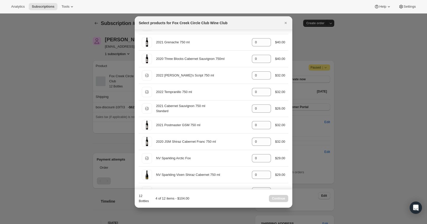
scroll to position [81, 0]
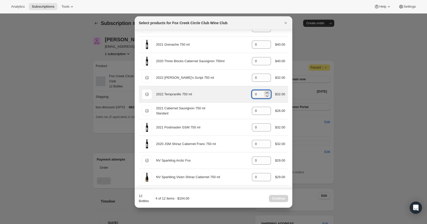
click at [266, 91] on icon ":r1jn:" at bounding box center [267, 92] width 5 height 5
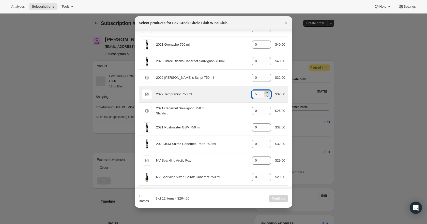
click at [266, 91] on icon ":r1jn:" at bounding box center [267, 92] width 5 height 5
type input "8"
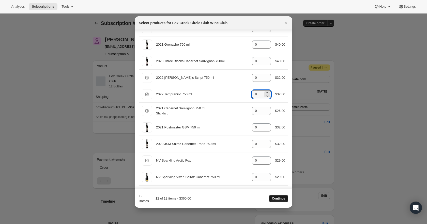
click at [283, 199] on span "Continue" at bounding box center [278, 198] width 13 height 4
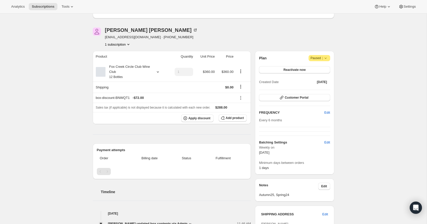
scroll to position [31, 0]
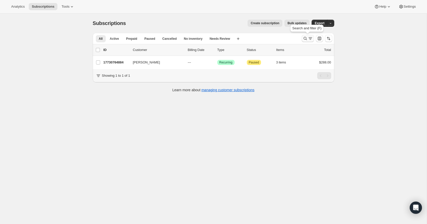
click at [306, 38] on icon "Search and filter results" at bounding box center [305, 38] width 5 height 5
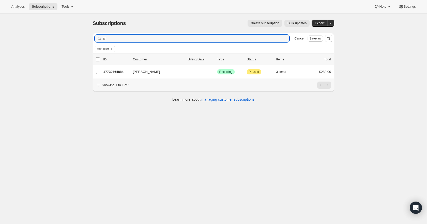
type input "a"
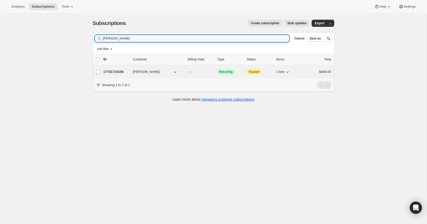
type input "[PERSON_NAME]"
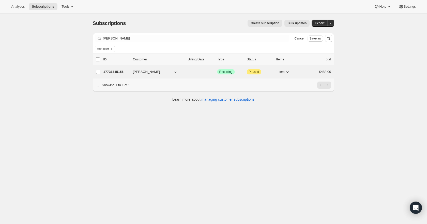
click at [115, 72] on p "17731715156" at bounding box center [115, 71] width 25 height 5
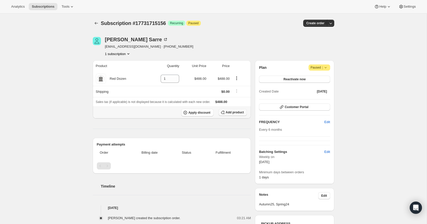
click at [232, 114] on span "Add product" at bounding box center [235, 112] width 18 height 4
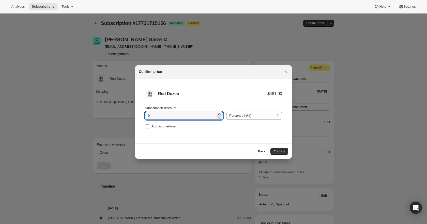
drag, startPoint x: 157, startPoint y: 114, endPoint x: 133, endPoint y: 114, distance: 23.9
type input "20"
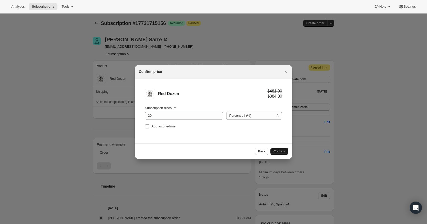
click at [282, 149] on button "Confirm" at bounding box center [280, 150] width 18 height 7
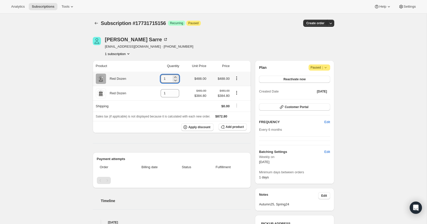
drag, startPoint x: 164, startPoint y: 78, endPoint x: 154, endPoint y: 78, distance: 10.2
click at [154, 78] on td "1" at bounding box center [164, 78] width 34 height 14
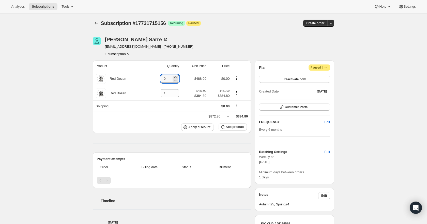
type input "0"
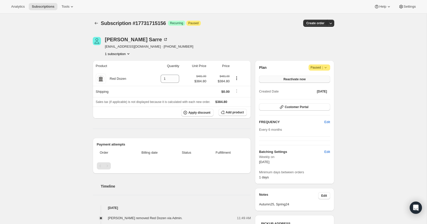
click at [291, 78] on span "Reactivate now" at bounding box center [295, 79] width 22 height 4
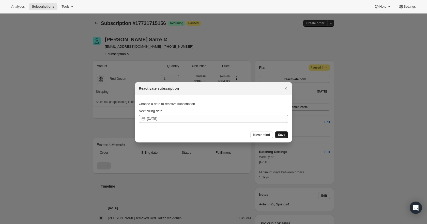
click at [284, 135] on span "Save" at bounding box center [281, 134] width 7 height 4
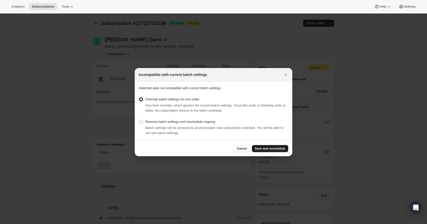
click at [277, 150] on span "Save and reschedule" at bounding box center [270, 148] width 30 height 4
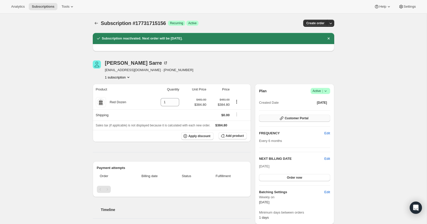
click at [293, 117] on span "Customer Portal" at bounding box center [297, 118] width 24 height 4
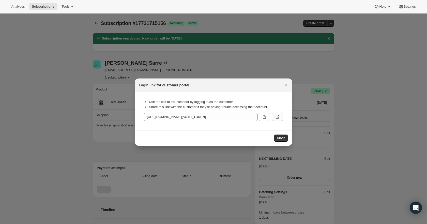
click at [278, 117] on icon ":r2c4:" at bounding box center [277, 116] width 5 height 5
click at [285, 86] on icon "Close" at bounding box center [285, 84] width 5 height 5
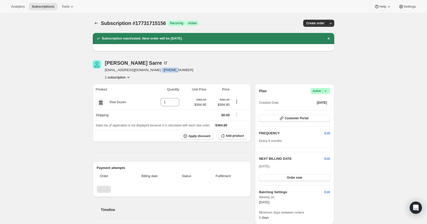
drag, startPoint x: 169, startPoint y: 68, endPoint x: 152, endPoint y: 70, distance: 16.6
click at [152, 70] on div "Richard Sarre rsarre@internode.on.net · +61412114910 1 subscription" at bounding box center [177, 69] width 169 height 19
copy span "412114910"
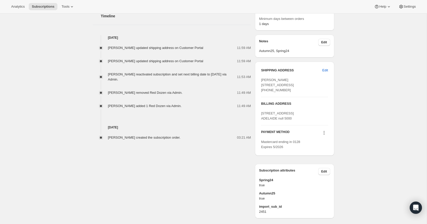
scroll to position [174, 0]
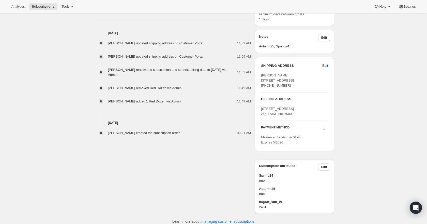
click at [326, 66] on span "Edit" at bounding box center [325, 65] width 6 height 5
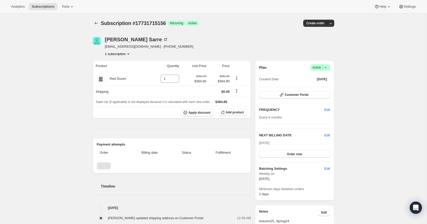
select select "SA"
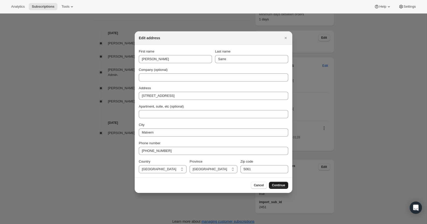
click at [281, 184] on span "Continue" at bounding box center [278, 185] width 13 height 4
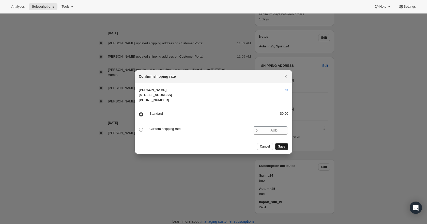
click at [284, 148] on span "Save" at bounding box center [281, 146] width 7 height 4
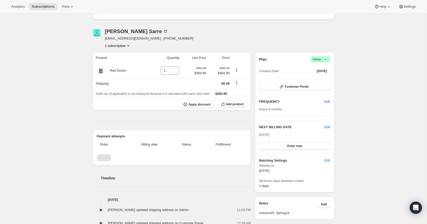
scroll to position [31, 0]
click at [166, 31] on icon at bounding box center [167, 31] width 2 height 2
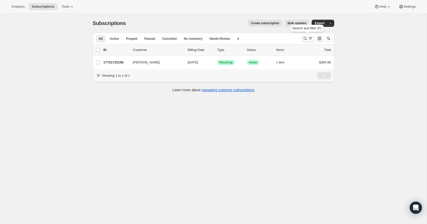
click at [303, 38] on icon "Search and filter results" at bounding box center [305, 38] width 5 height 5
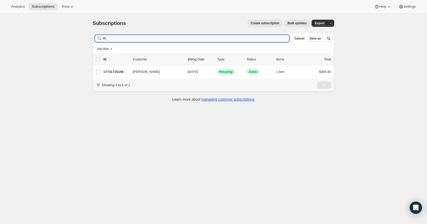
type input "R"
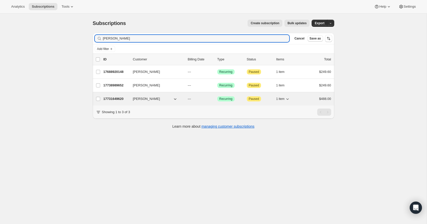
type input "[PERSON_NAME]"
click at [112, 99] on p "17731649620" at bounding box center [115, 98] width 25 height 5
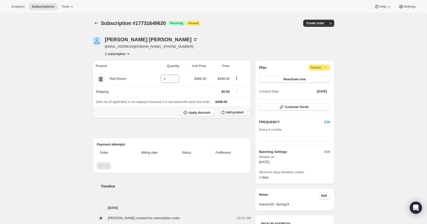
click at [235, 113] on span "Add product" at bounding box center [235, 112] width 18 height 4
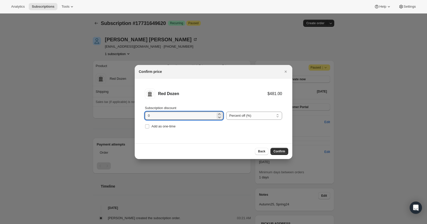
drag, startPoint x: 159, startPoint y: 114, endPoint x: 141, endPoint y: 110, distance: 19.3
click at [141, 110] on li "Red Dozen $481.00 Subscription discount 0 Percent off (%) Amount off ($) Percen…" at bounding box center [214, 109] width 158 height 62
type input "20"
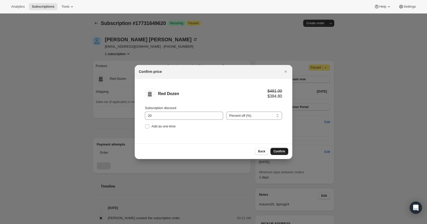
click at [276, 149] on button "Confirm" at bounding box center [280, 150] width 18 height 7
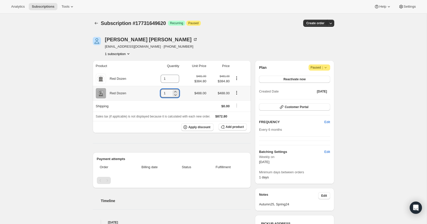
drag, startPoint x: 168, startPoint y: 91, endPoint x: 156, endPoint y: 92, distance: 11.2
click at [156, 92] on td "1" at bounding box center [164, 93] width 34 height 14
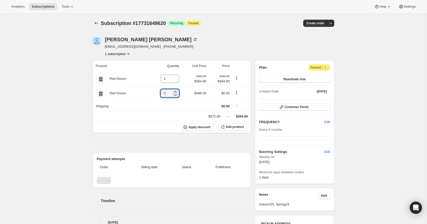
type input "0"
